Goal: Information Seeking & Learning: Learn about a topic

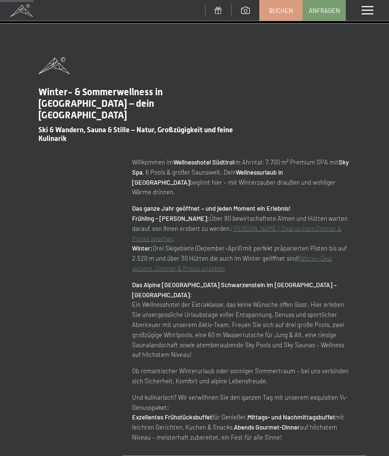
scroll to position [428, 0]
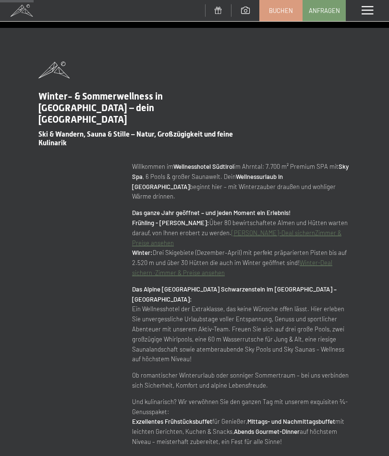
click at [369, 7] on span at bounding box center [368, 10] width 12 height 9
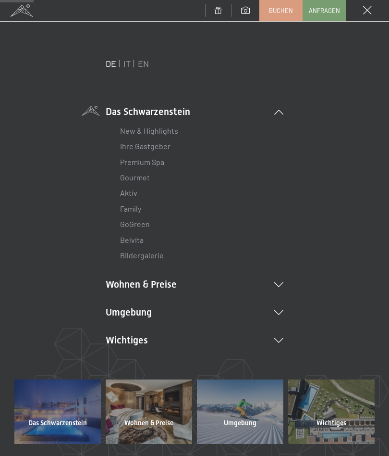
click at [162, 258] on link "Bildergalerie" at bounding box center [142, 254] width 44 height 9
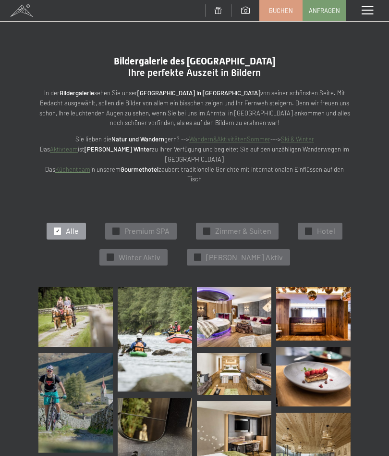
click at [99, 328] on img at bounding box center [75, 317] width 74 height 60
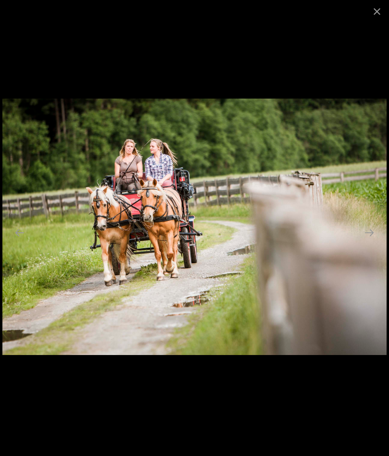
click at [377, 227] on button "Next slide" at bounding box center [369, 232] width 20 height 19
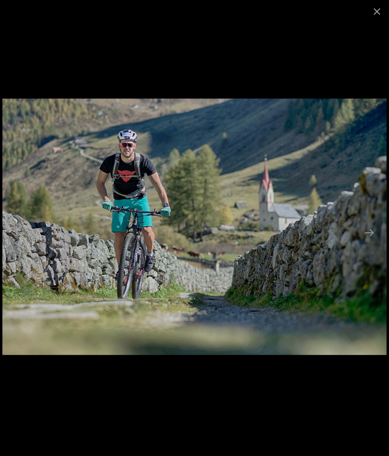
click at [373, 230] on button "Next slide" at bounding box center [369, 232] width 20 height 19
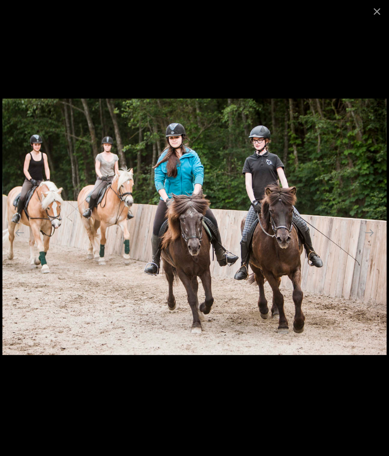
click at [369, 230] on button "Next slide" at bounding box center [369, 232] width 20 height 19
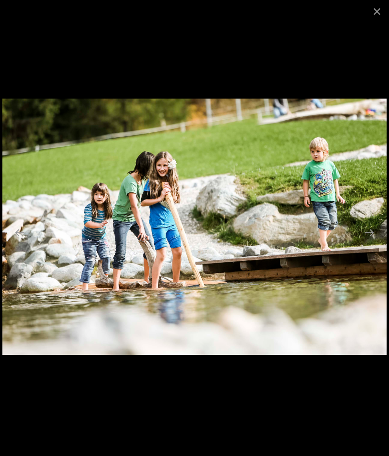
click at [366, 232] on button "Next slide" at bounding box center [369, 232] width 20 height 19
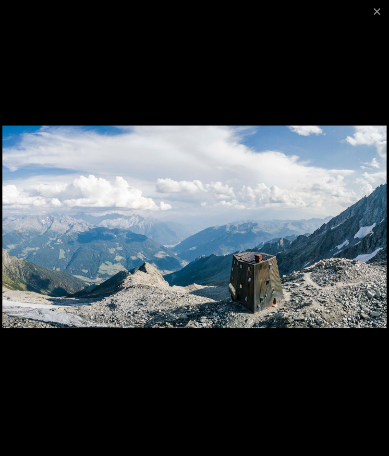
click at [366, 232] on button "Next slide" at bounding box center [369, 232] width 20 height 19
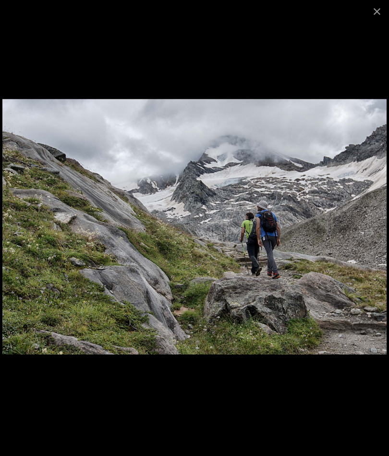
click at [368, 232] on button "Next slide" at bounding box center [369, 232] width 20 height 19
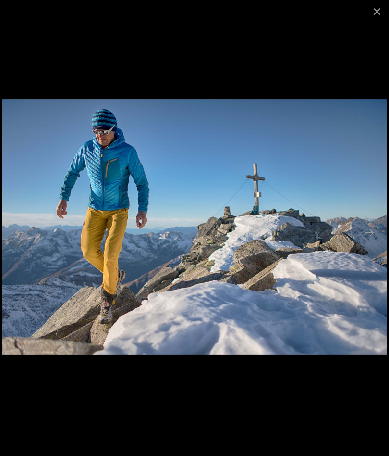
click at [367, 232] on button "Next slide" at bounding box center [369, 232] width 20 height 19
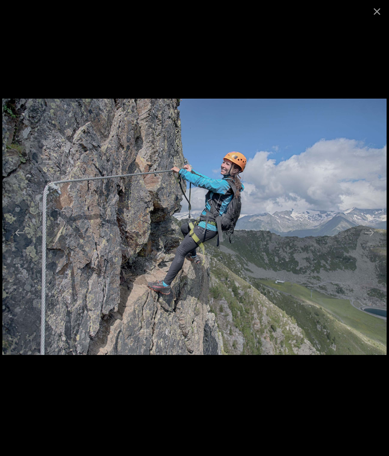
click at [366, 232] on button "Next slide" at bounding box center [369, 232] width 20 height 19
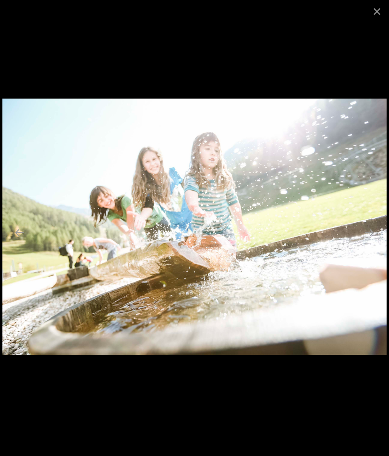
click at [366, 232] on button "Next slide" at bounding box center [369, 232] width 20 height 19
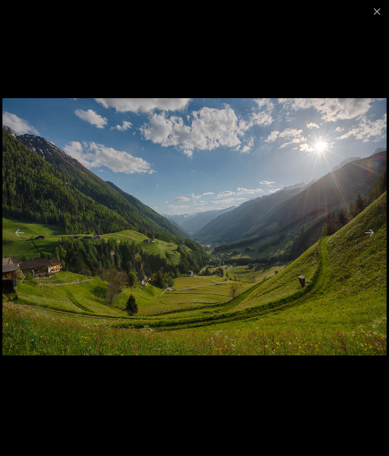
click at [366, 232] on button "Next slide" at bounding box center [369, 232] width 20 height 19
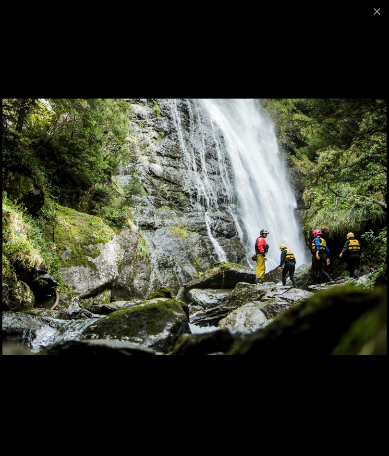
click at [365, 232] on button "Next slide" at bounding box center [369, 232] width 20 height 19
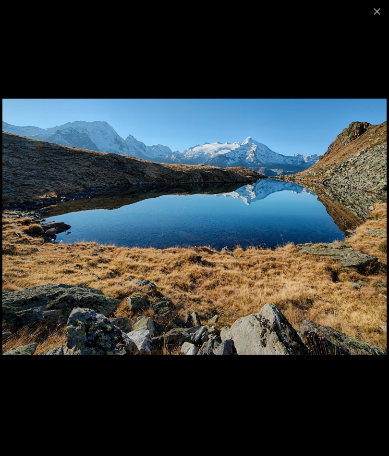
click at [365, 234] on button "Next slide" at bounding box center [369, 232] width 20 height 19
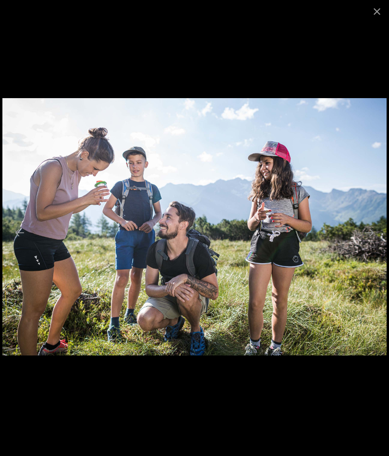
click at [367, 233] on button "Next slide" at bounding box center [369, 232] width 20 height 19
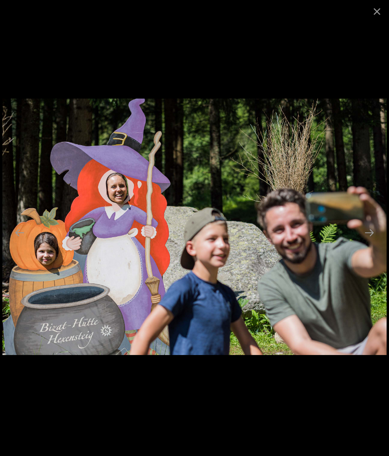
click at [369, 232] on button "Next slide" at bounding box center [369, 232] width 20 height 19
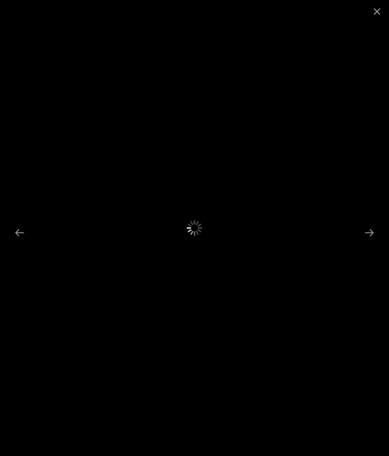
click at [368, 232] on button "Next slide" at bounding box center [369, 232] width 20 height 19
click at [375, 231] on button "Next slide" at bounding box center [369, 232] width 20 height 19
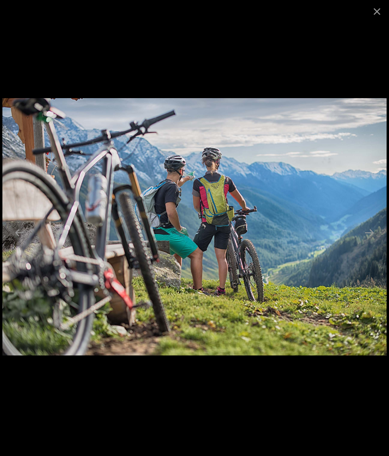
click at [382, 8] on button "Close gallery" at bounding box center [377, 11] width 24 height 23
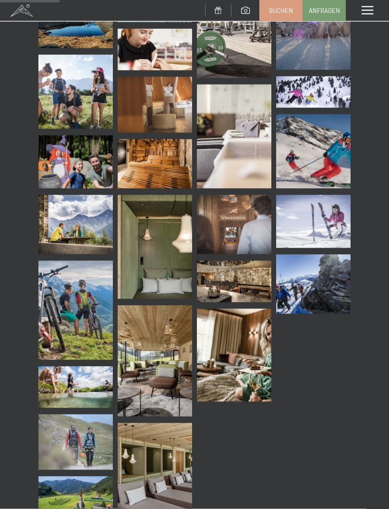
scroll to position [1161, 0]
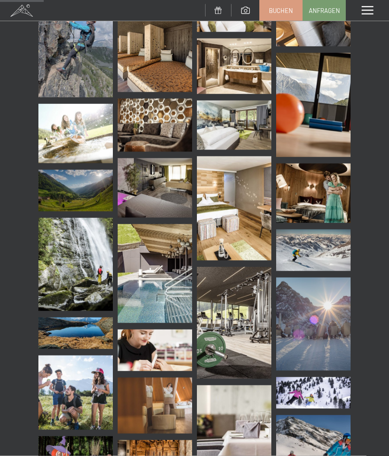
click at [368, 10] on span at bounding box center [368, 10] width 12 height 9
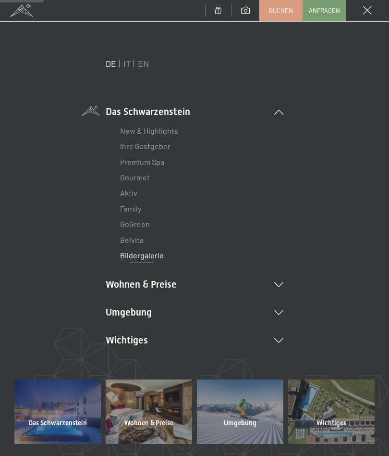
click at [133, 196] on link "Aktiv" at bounding box center [128, 192] width 17 height 9
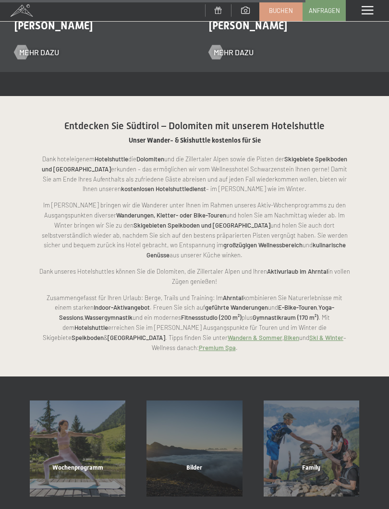
scroll to position [1601, 0]
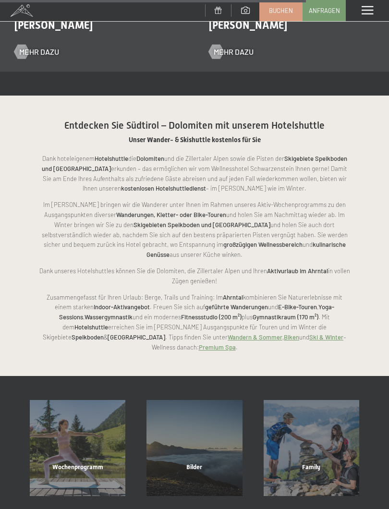
click at [309, 333] on link "Ski & Winter" at bounding box center [326, 337] width 34 height 8
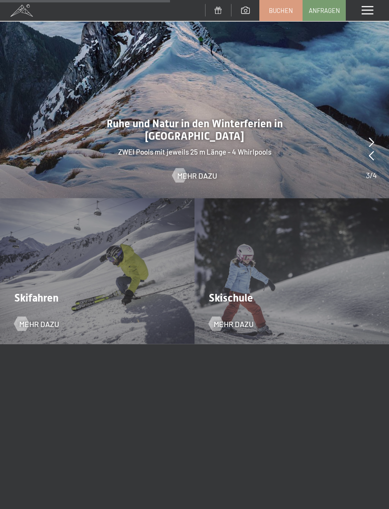
scroll to position [997, 0]
click at [35, 292] on span "Skifahren" at bounding box center [36, 298] width 44 height 12
click at [48, 319] on span "Mehr dazu" at bounding box center [39, 324] width 40 height 11
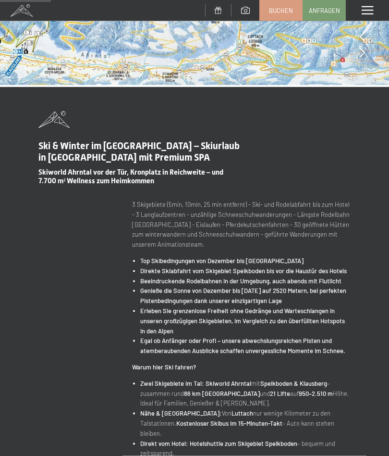
scroll to position [0, 0]
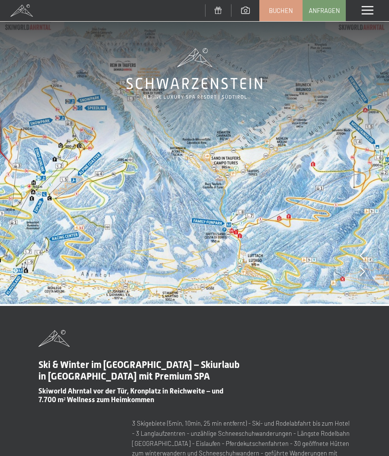
click at [369, 12] on span at bounding box center [368, 10] width 12 height 9
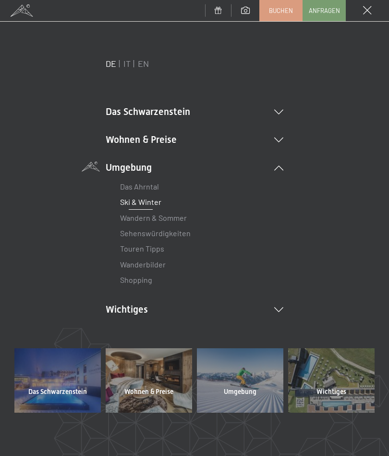
click at [192, 113] on li "Das Schwarzenstein New & Highlights Ihre Gastgeber Premium Spa Gourmet Aktiv Wo…" at bounding box center [195, 111] width 178 height 13
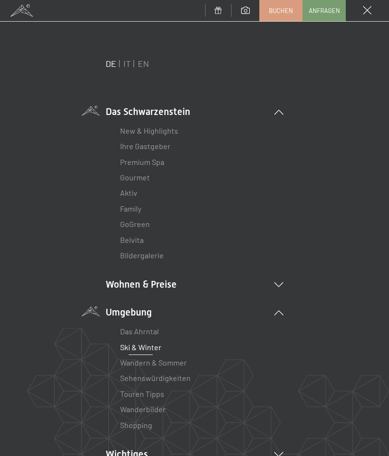
click at [158, 251] on link "Bildergalerie" at bounding box center [142, 254] width 44 height 9
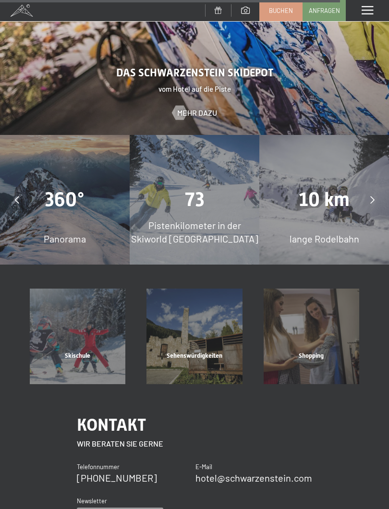
scroll to position [2070, 0]
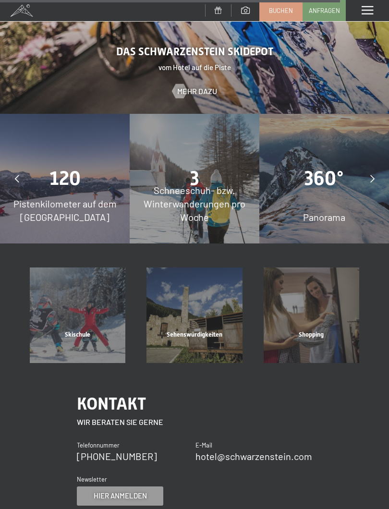
click at [174, 244] on div "Skischule Mehr erfahren Sehenswürdigkeiten Mehr erfahren Shopping Mehr erfahren" at bounding box center [194, 304] width 389 height 120
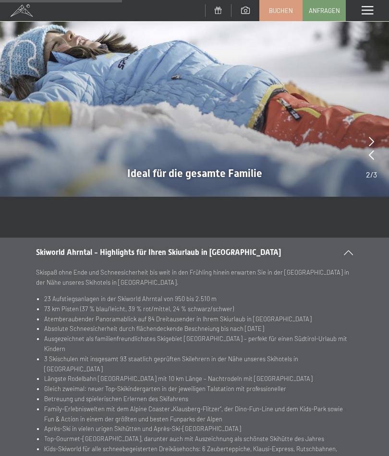
scroll to position [750, 0]
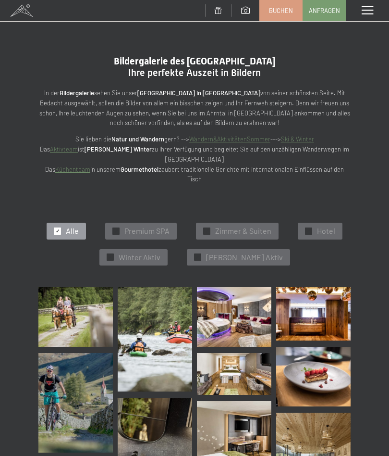
click at [229, 324] on img at bounding box center [234, 317] width 74 height 60
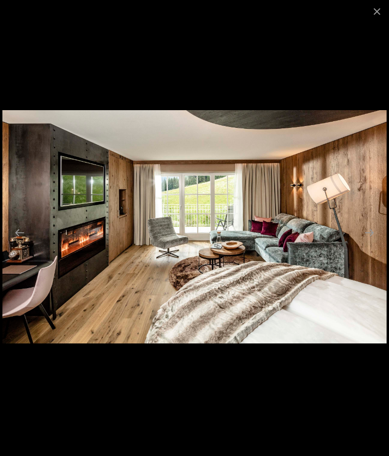
click at [382, 17] on button "Close gallery" at bounding box center [377, 11] width 24 height 23
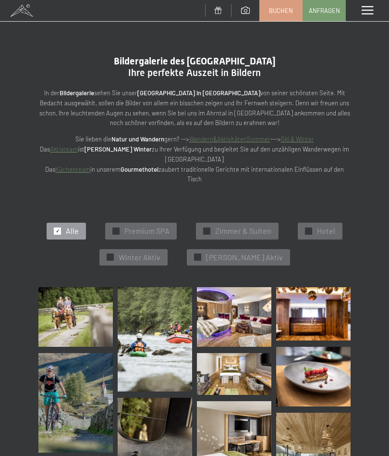
click at [164, 227] on span "Premium SPA" at bounding box center [146, 230] width 45 height 11
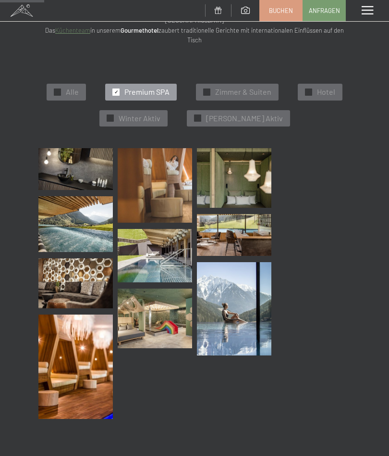
scroll to position [140, 0]
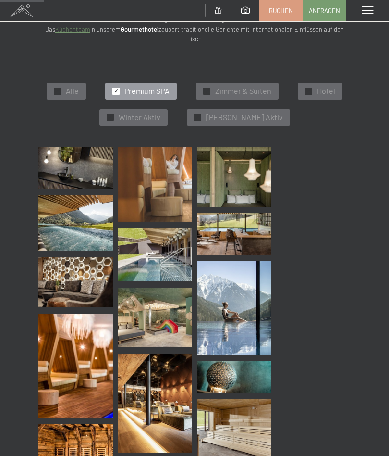
click at [96, 173] on img at bounding box center [75, 168] width 74 height 42
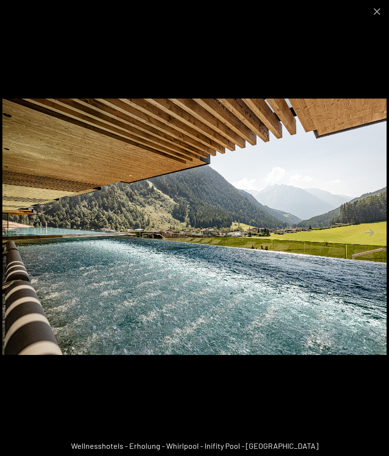
click at [374, 231] on button "Next slide" at bounding box center [369, 232] width 20 height 19
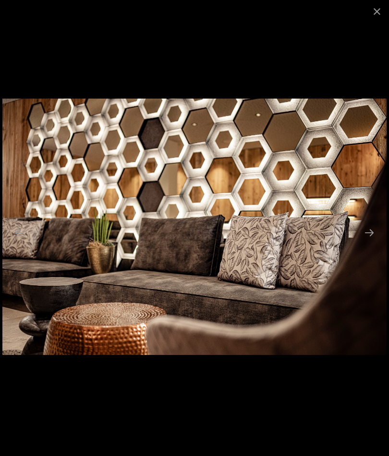
click at [374, 230] on button "Next slide" at bounding box center [369, 232] width 20 height 19
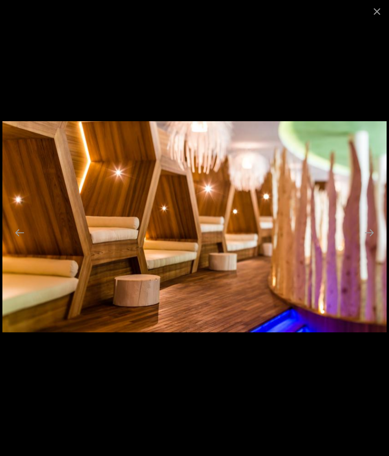
click at [370, 233] on button "Next slide" at bounding box center [369, 232] width 20 height 19
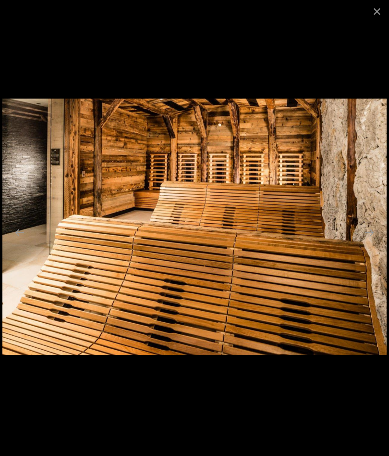
click at [373, 231] on button "Next slide" at bounding box center [369, 232] width 20 height 19
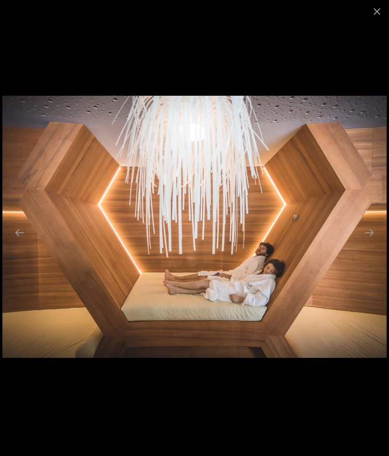
click at [371, 231] on button "Next slide" at bounding box center [369, 232] width 20 height 19
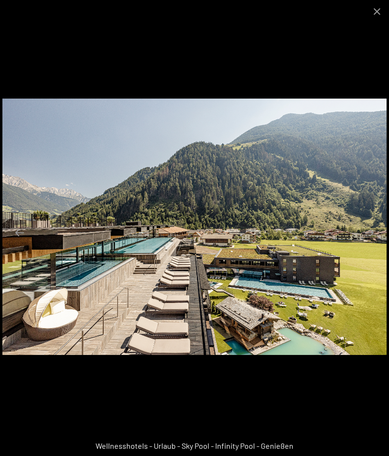
click at [388, 13] on button "Close gallery" at bounding box center [377, 11] width 24 height 23
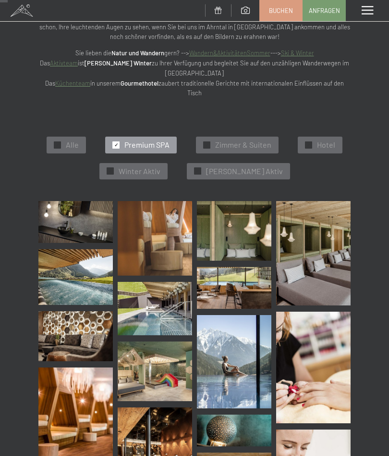
scroll to position [0, 0]
